Goal: Information Seeking & Learning: Learn about a topic

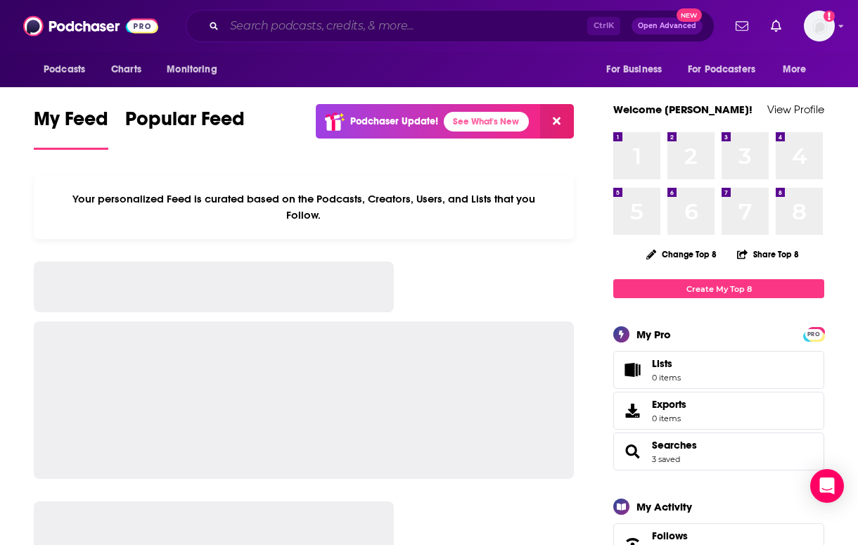
drag, startPoint x: 280, startPoint y: 26, endPoint x: 270, endPoint y: 28, distance: 10.1
click at [281, 25] on input "Search podcasts, credits, & more..." at bounding box center [405, 26] width 363 height 22
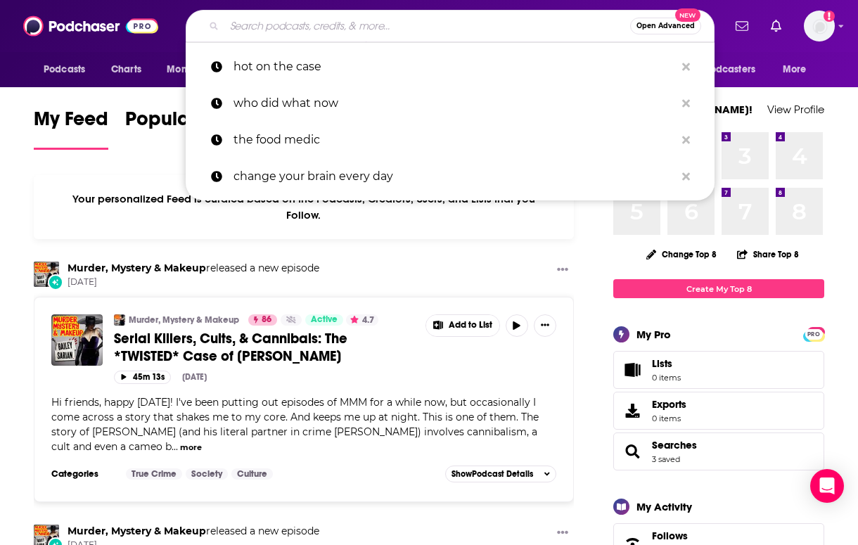
click at [376, 20] on input "Search podcasts, credits, & more..." at bounding box center [427, 26] width 406 height 22
paste input "American Hysteria"
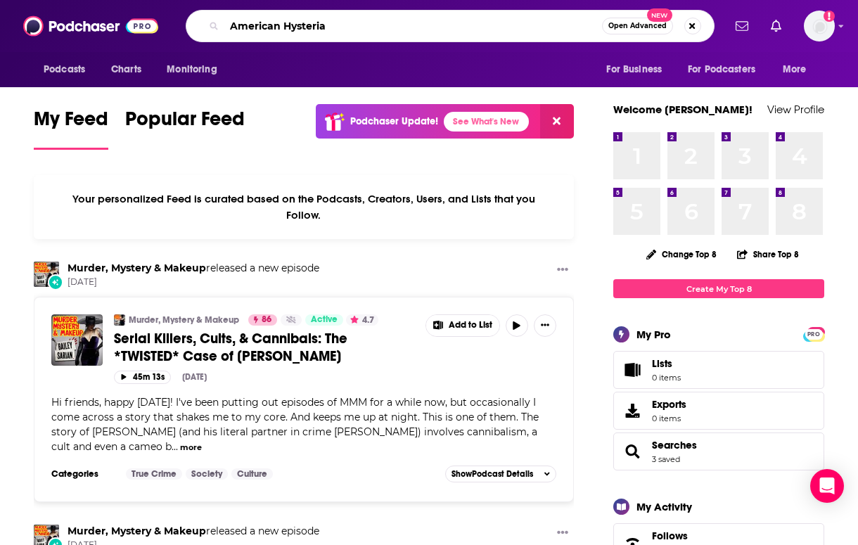
type input "American Hysteria"
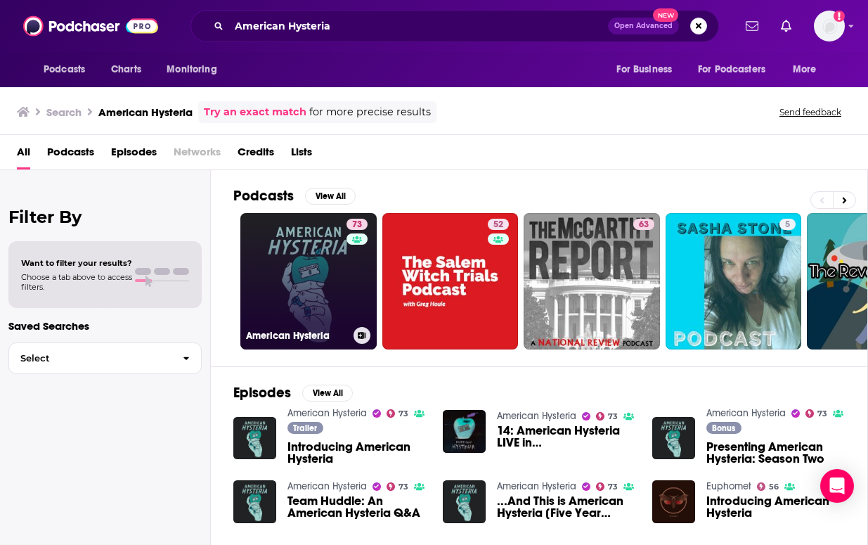
click at [273, 258] on link "73 American Hysteria" at bounding box center [308, 281] width 136 height 136
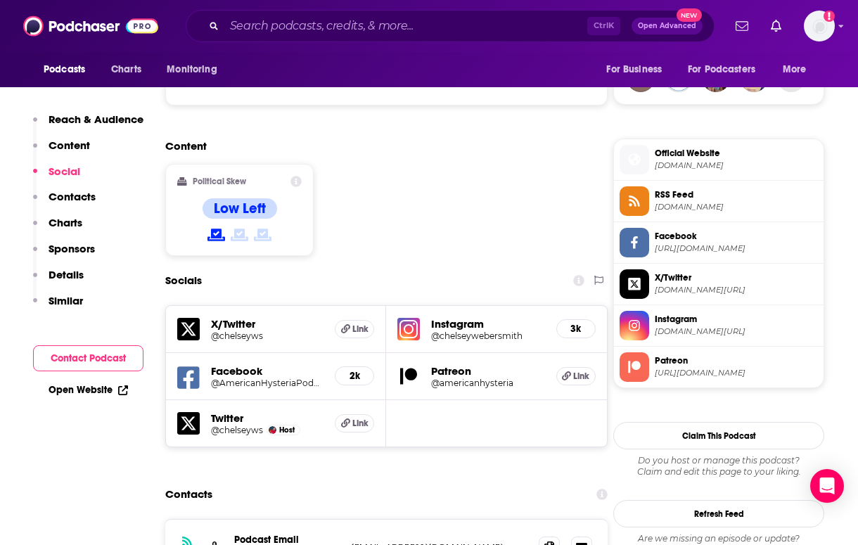
scroll to position [1125, 0]
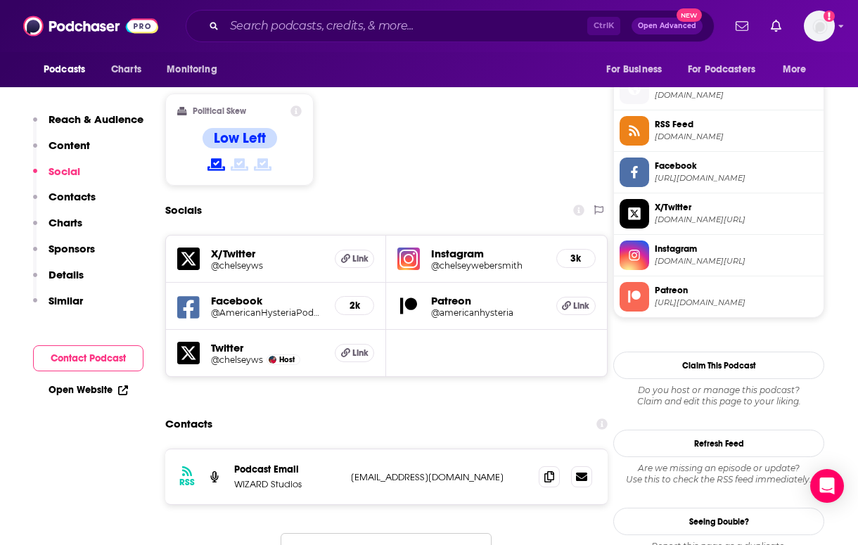
click at [494, 260] on h5 "@chelseywebersmith" at bounding box center [487, 265] width 113 height 11
